Goal: Information Seeking & Learning: Learn about a topic

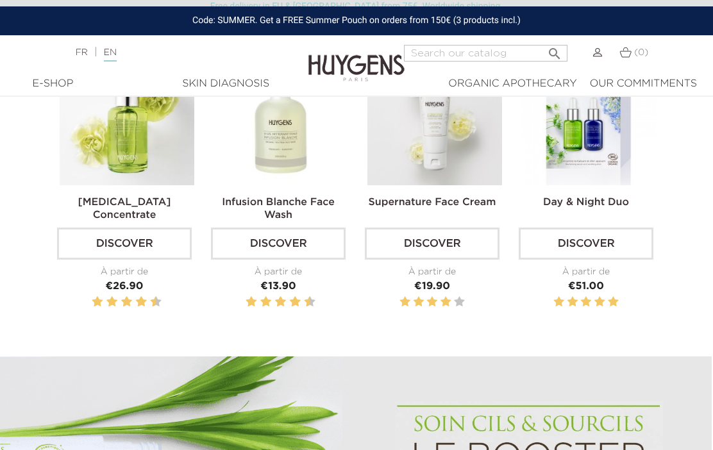
scroll to position [437, 1]
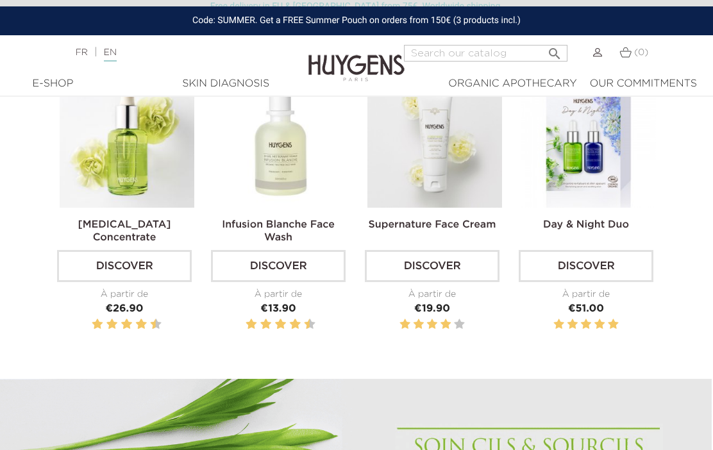
click at [146, 208] on img at bounding box center [127, 140] width 135 height 135
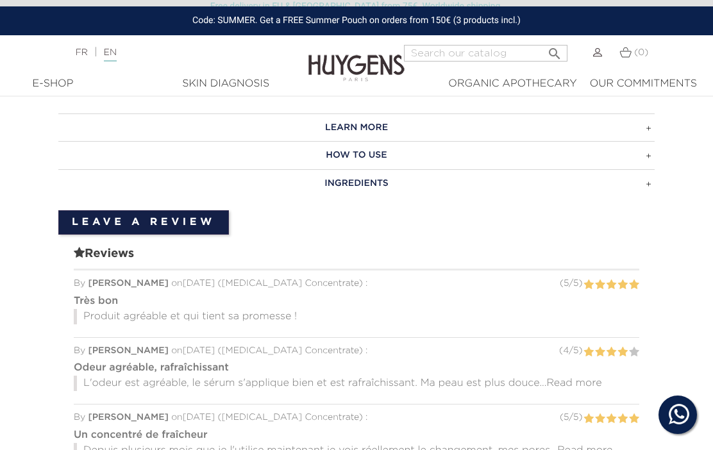
scroll to position [894, 0]
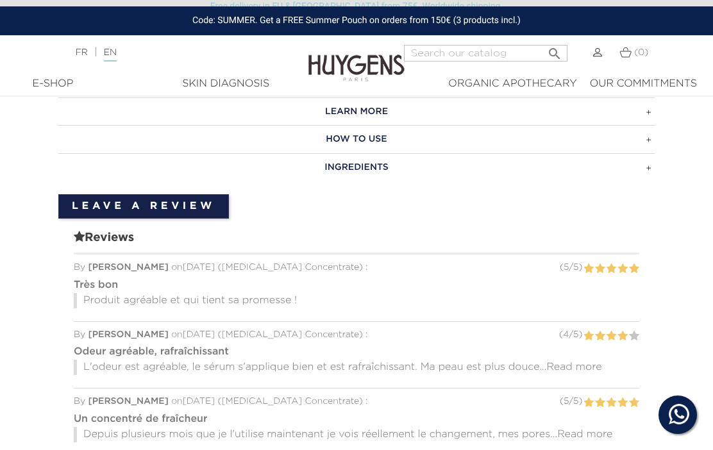
click at [648, 167] on h3 "INGREDIENTS" at bounding box center [356, 167] width 596 height 28
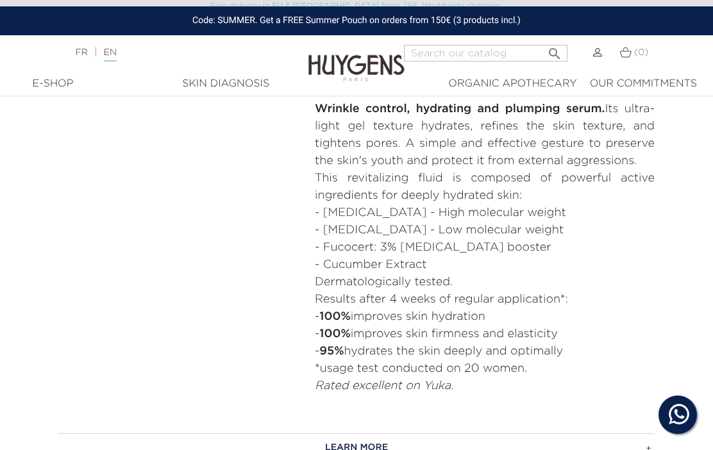
scroll to position [556, 0]
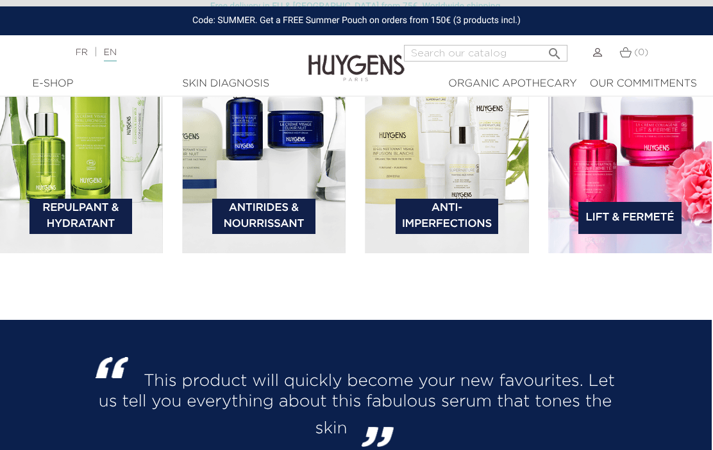
scroll to position [1849, 1]
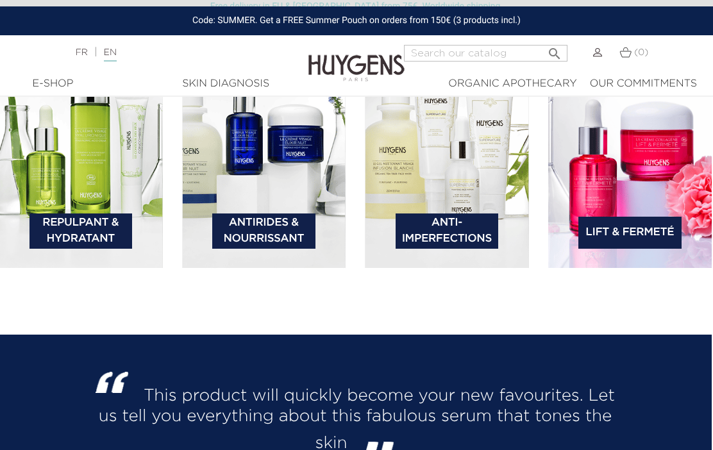
click at [106, 221] on img at bounding box center [81, 149] width 164 height 237
click at [106, 249] on link "Repulpant & Hydratant" at bounding box center [80, 230] width 103 height 35
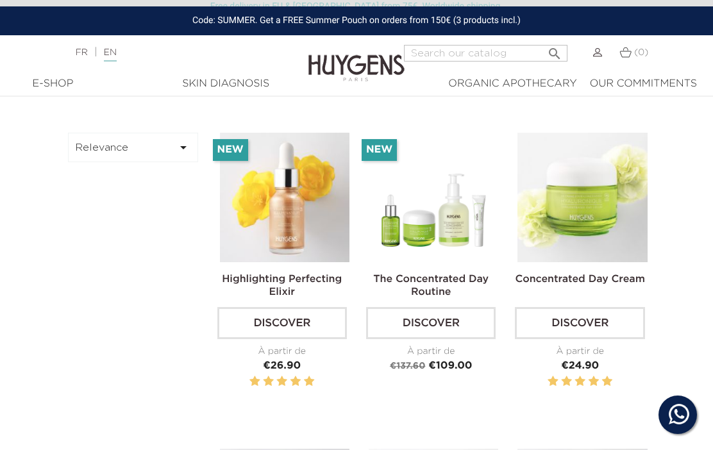
scroll to position [381, 0]
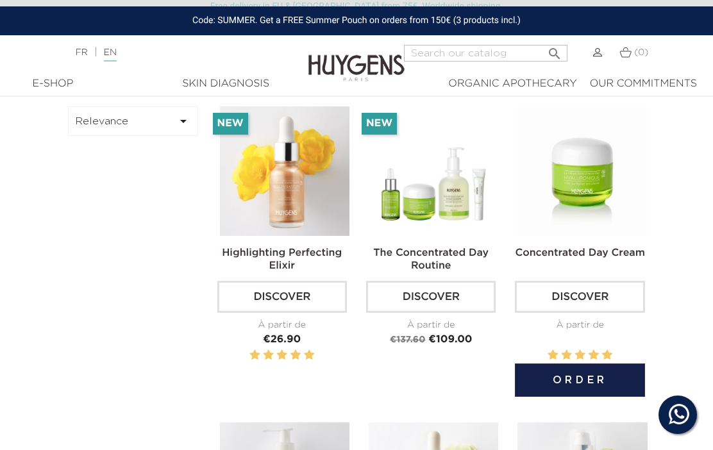
click at [591, 229] on img at bounding box center [581, 170] width 129 height 129
click at [593, 281] on link "Discover" at bounding box center [579, 297] width 129 height 32
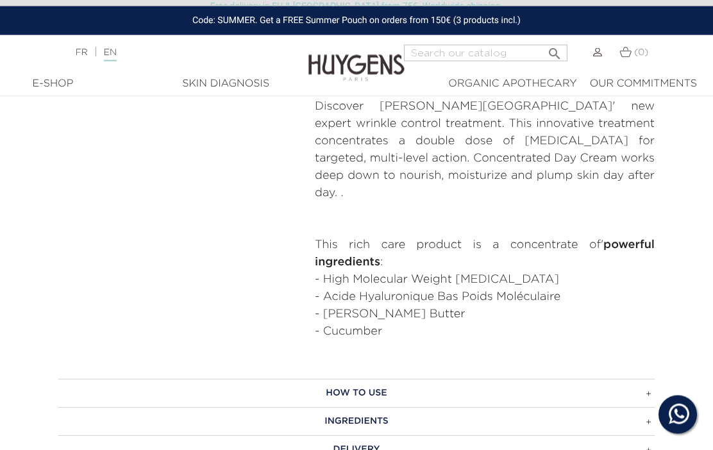
click at [385, 408] on h3 "Ingredients" at bounding box center [356, 422] width 596 height 28
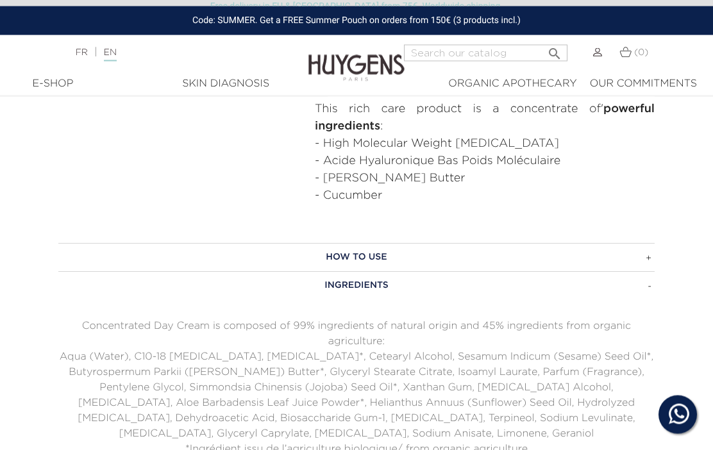
scroll to position [840, 0]
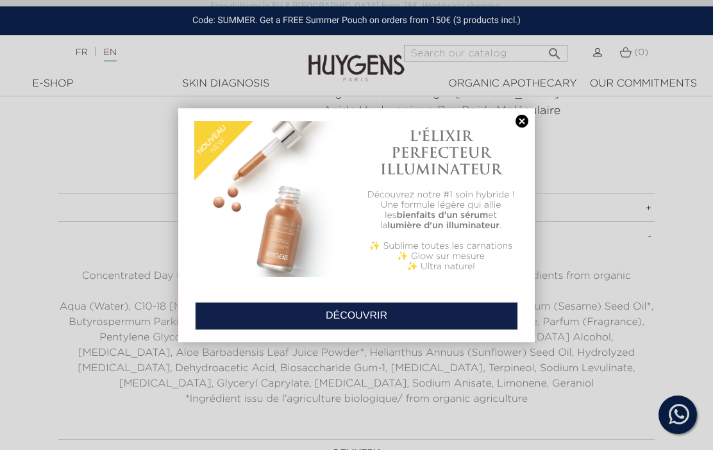
click at [519, 120] on link at bounding box center [522, 121] width 18 height 13
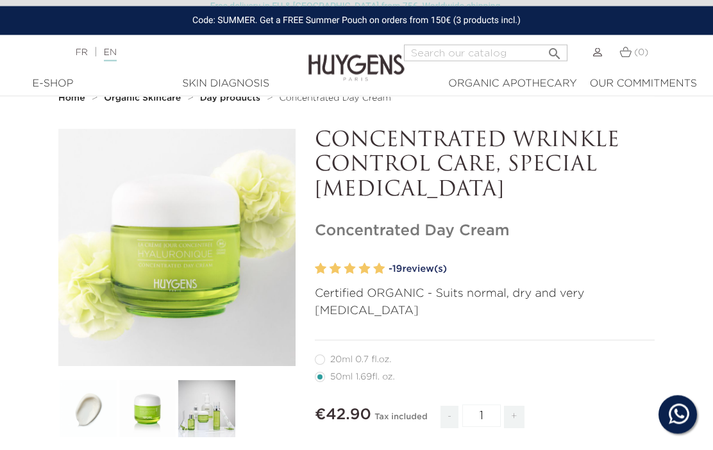
scroll to position [34, 0]
